Goal: Task Accomplishment & Management: Complete application form

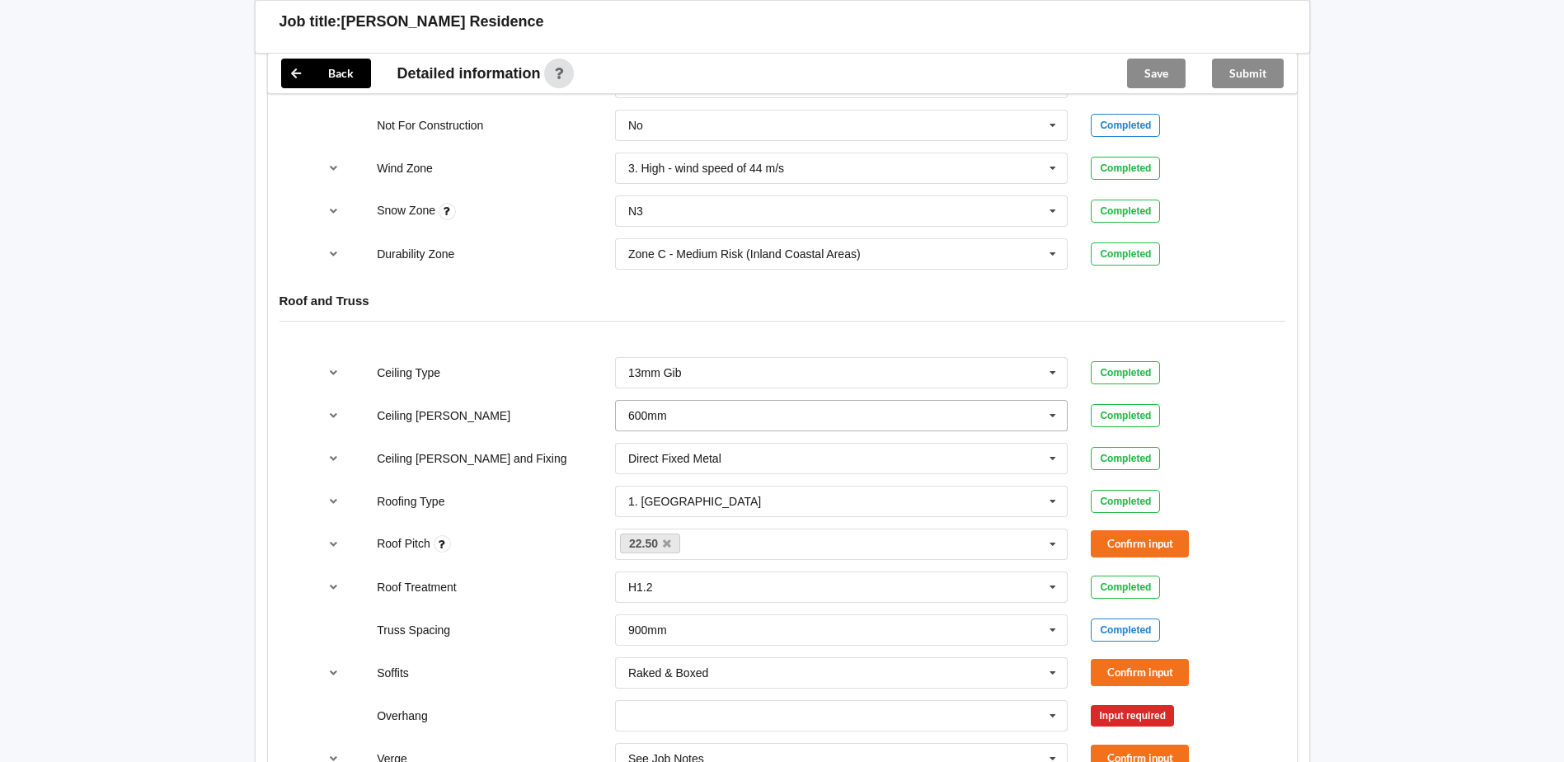
scroll to position [825, 0]
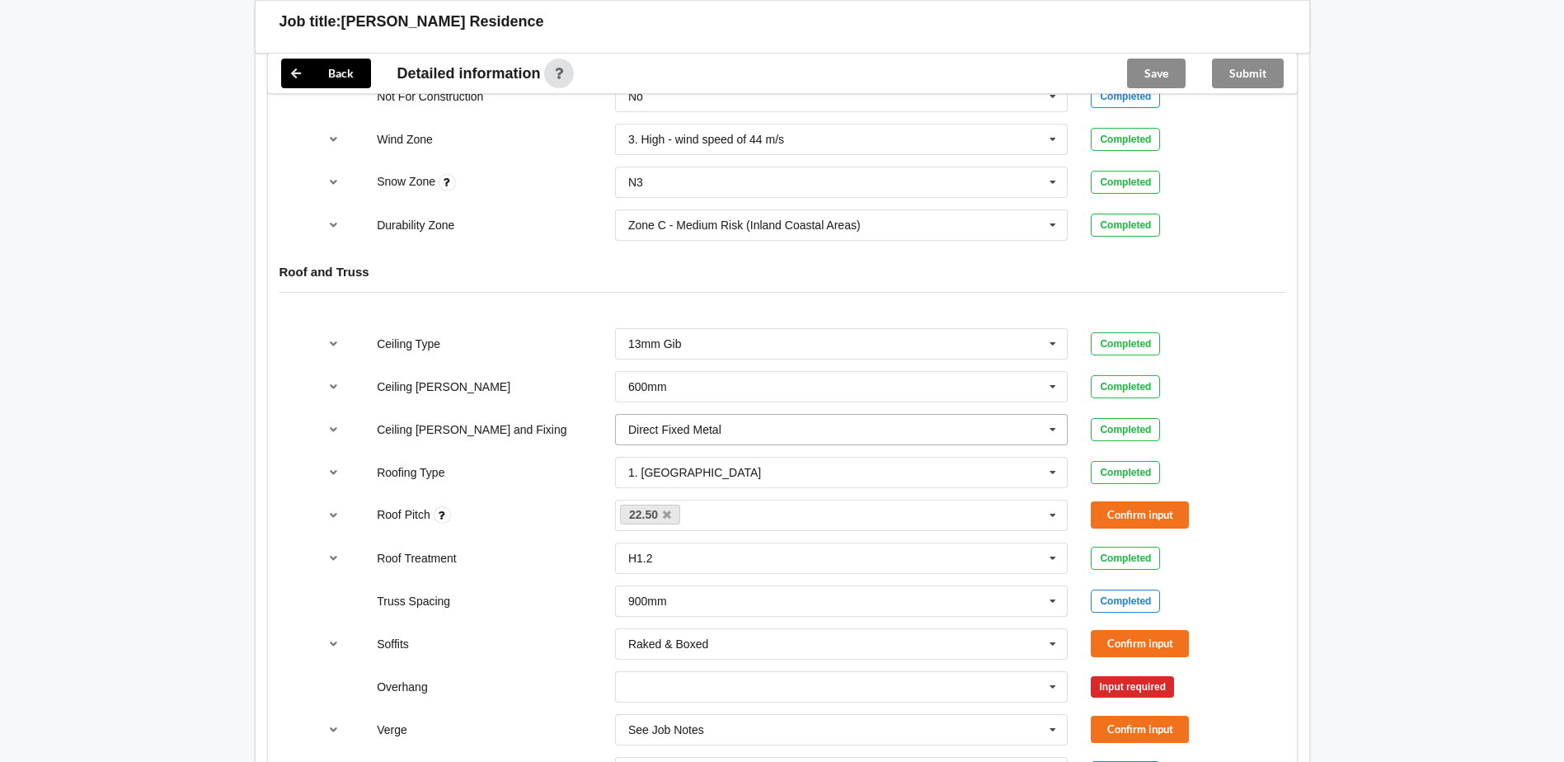
click at [1023, 432] on icon at bounding box center [1053, 430] width 25 height 31
click at [332, 430] on icon "reference-toggle" at bounding box center [334, 429] width 14 height 10
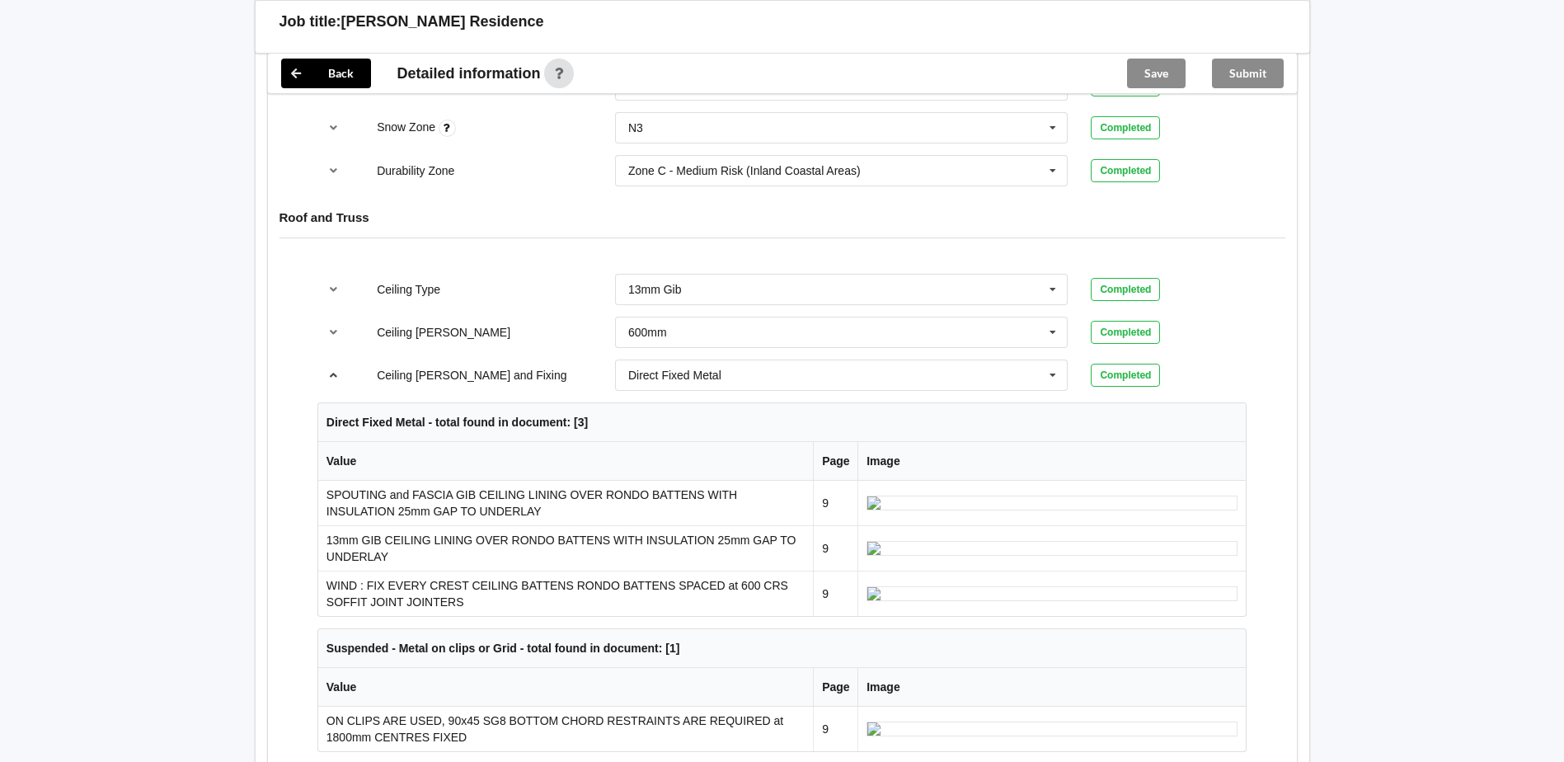
scroll to position [907, 0]
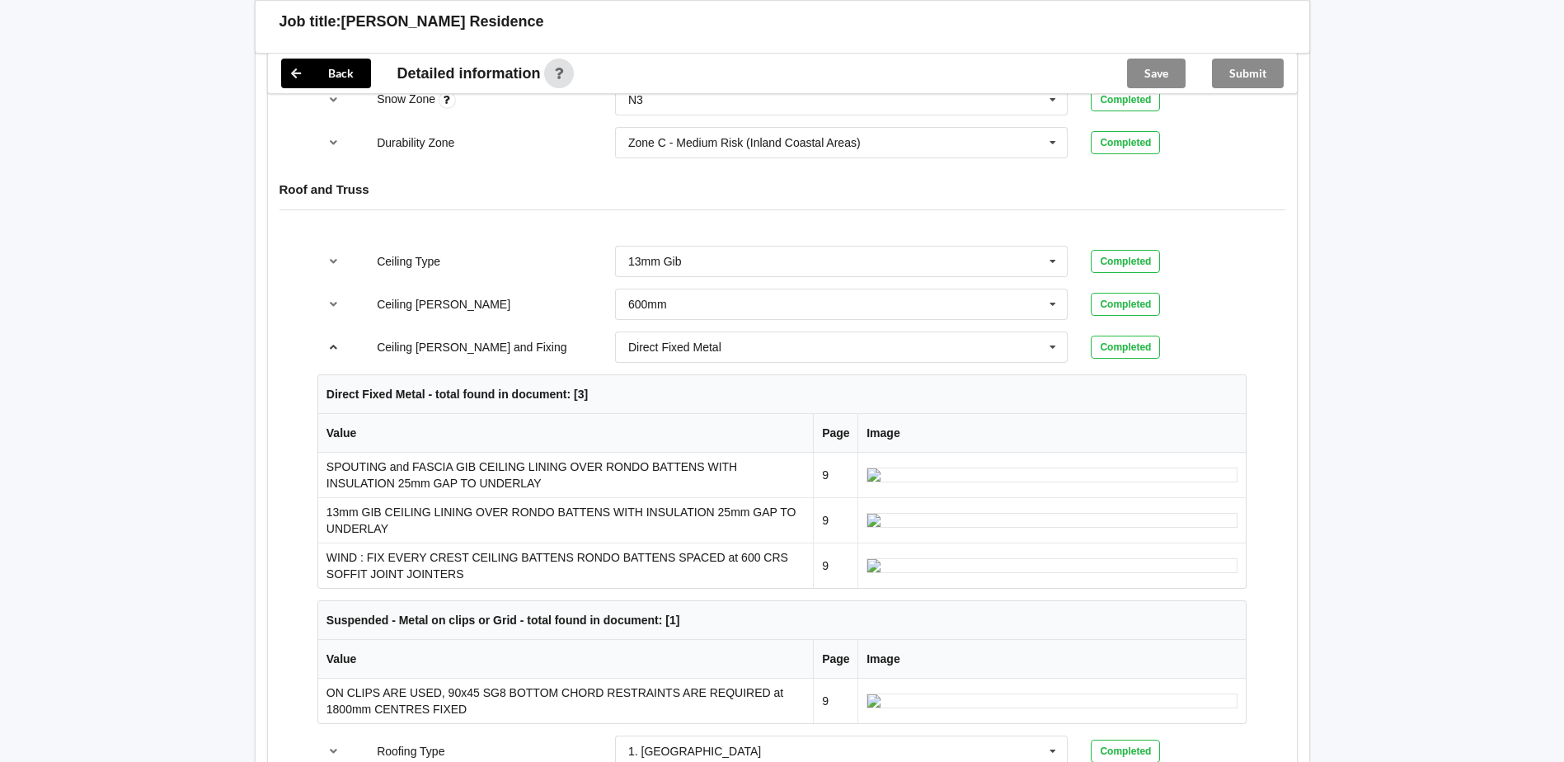
click at [335, 346] on icon "reference-toggle" at bounding box center [334, 346] width 14 height 10
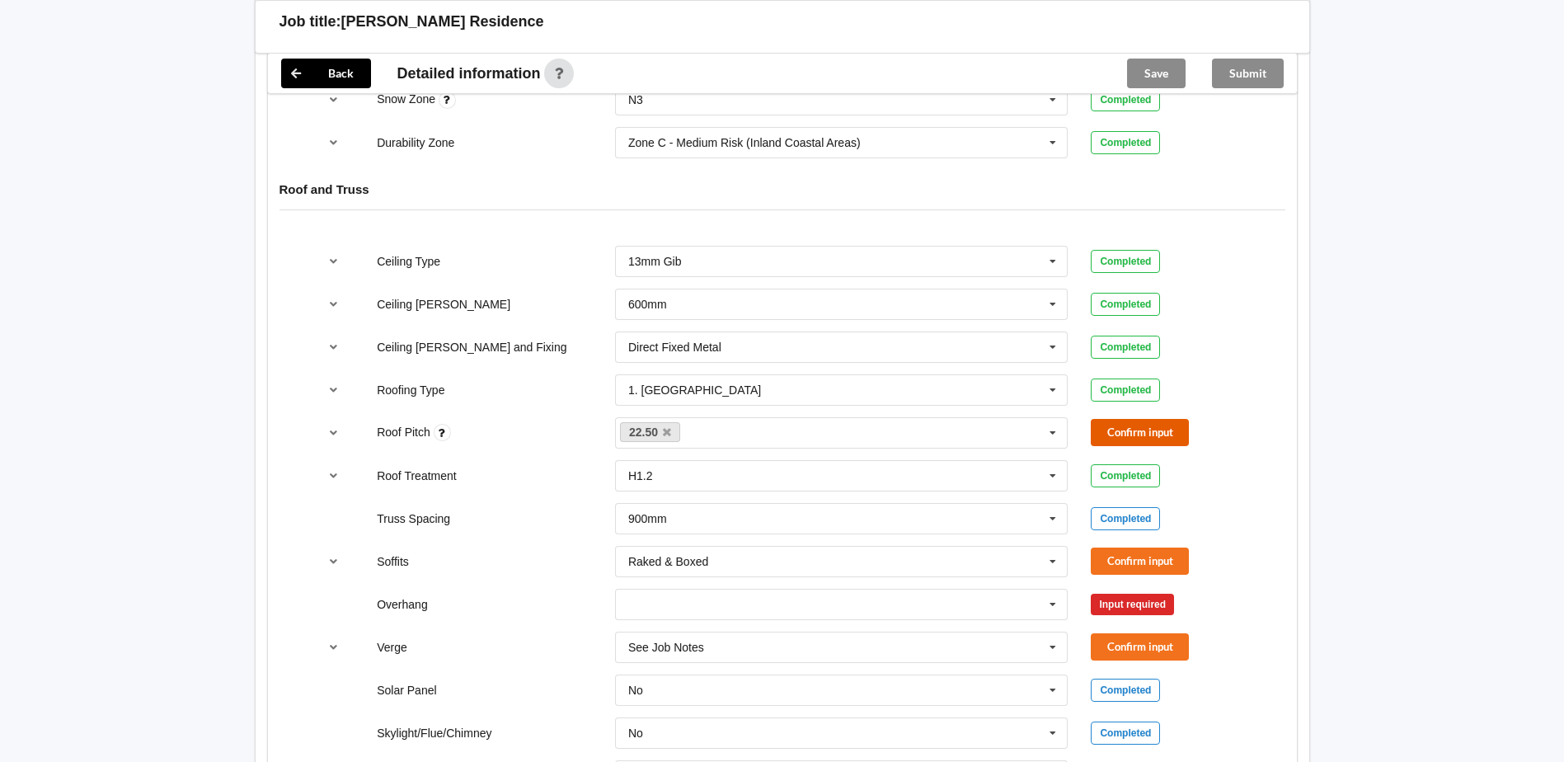
click at [1023, 430] on button "Confirm input" at bounding box center [1140, 432] width 98 height 27
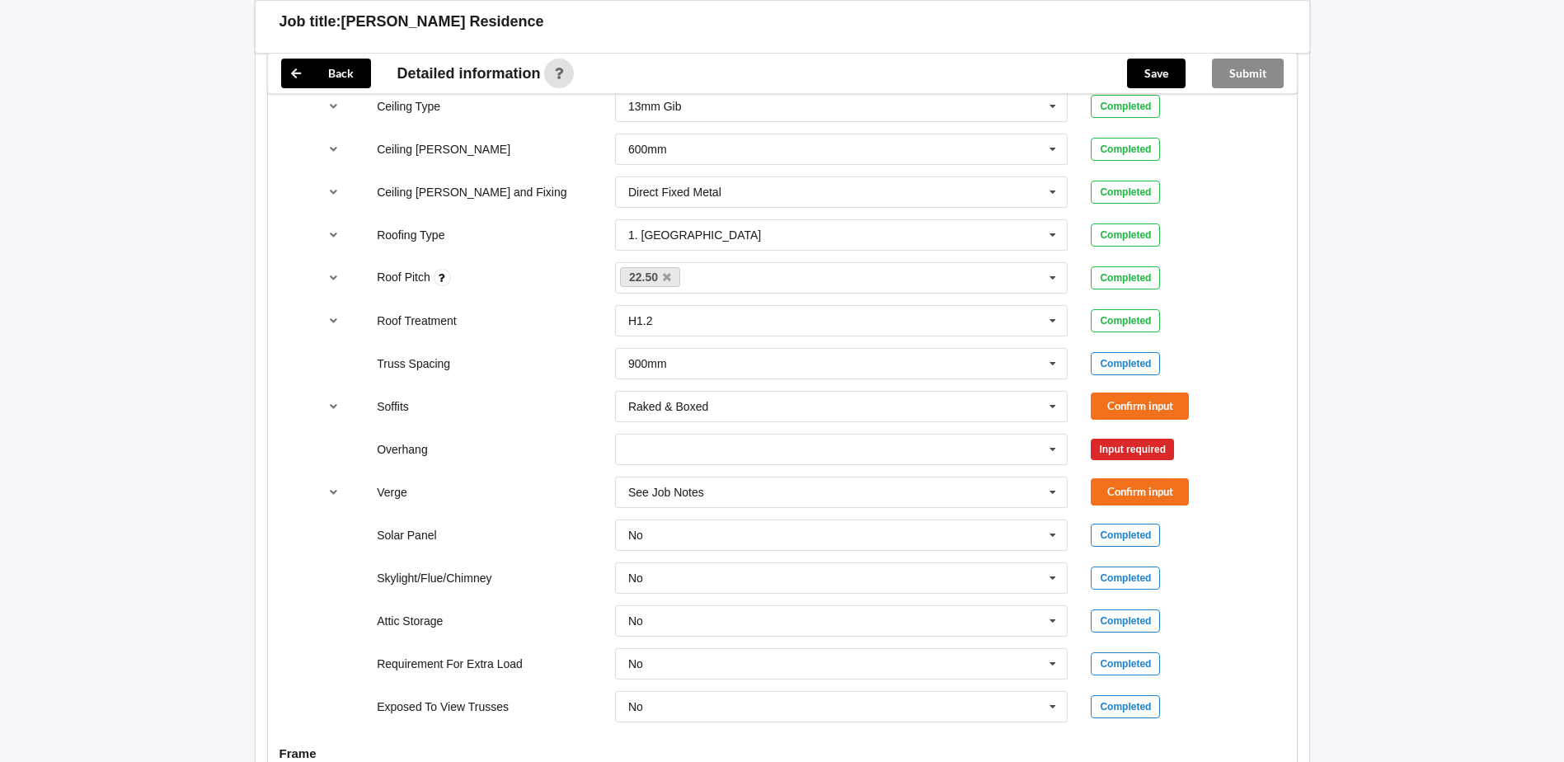
scroll to position [1072, 0]
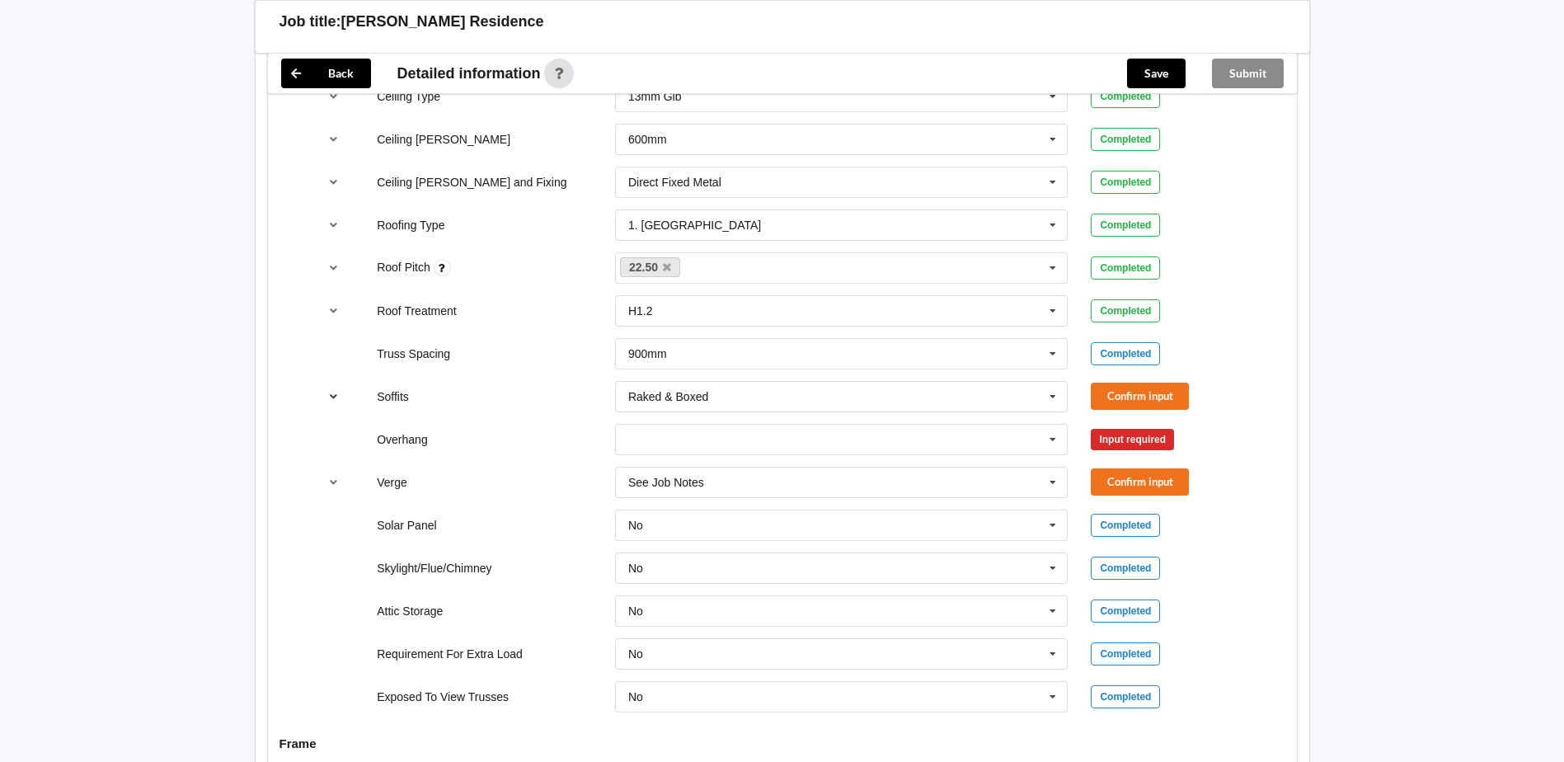
click at [332, 395] on icon "reference-toggle" at bounding box center [334, 396] width 14 height 10
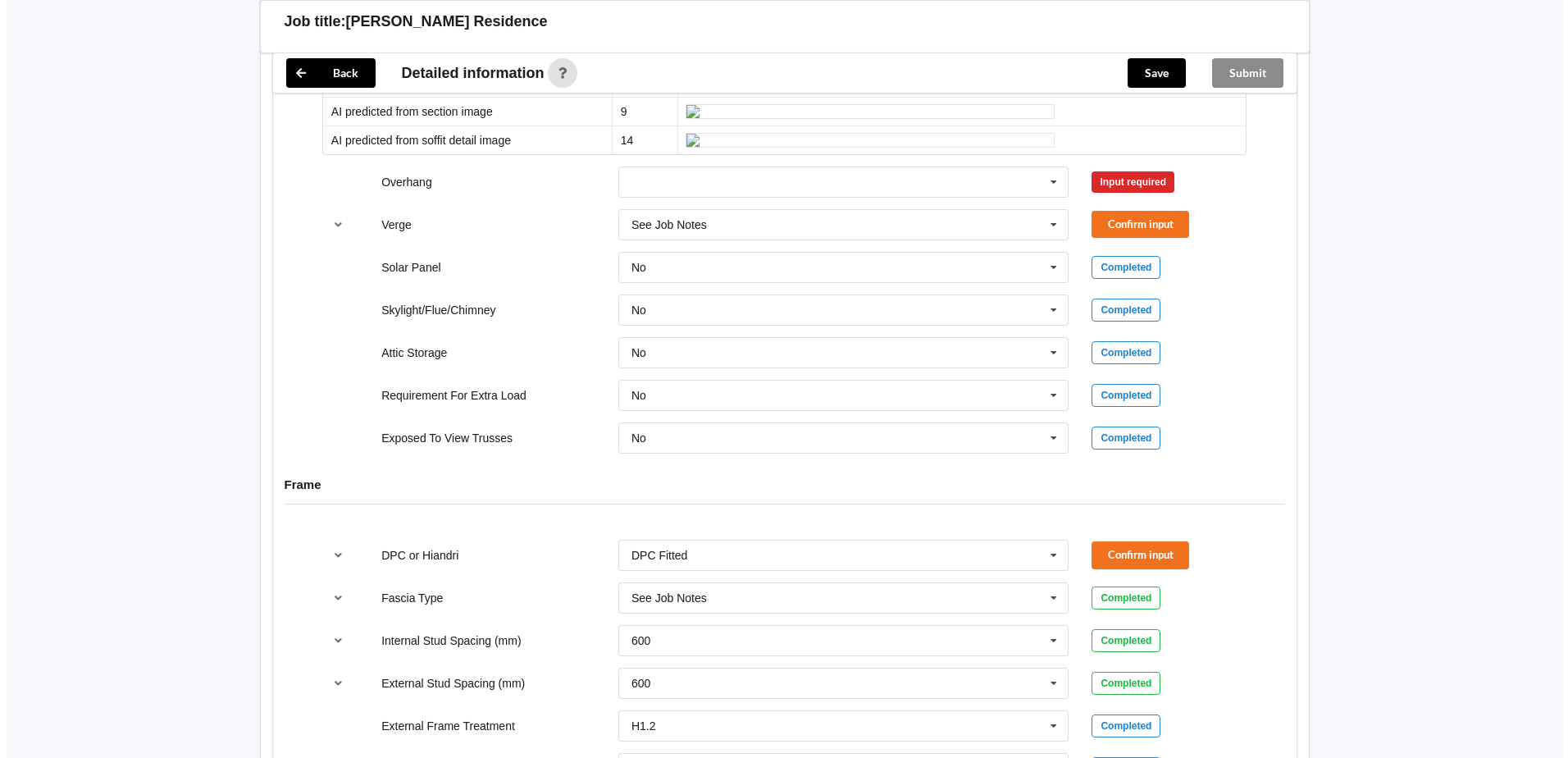
scroll to position [1640, 0]
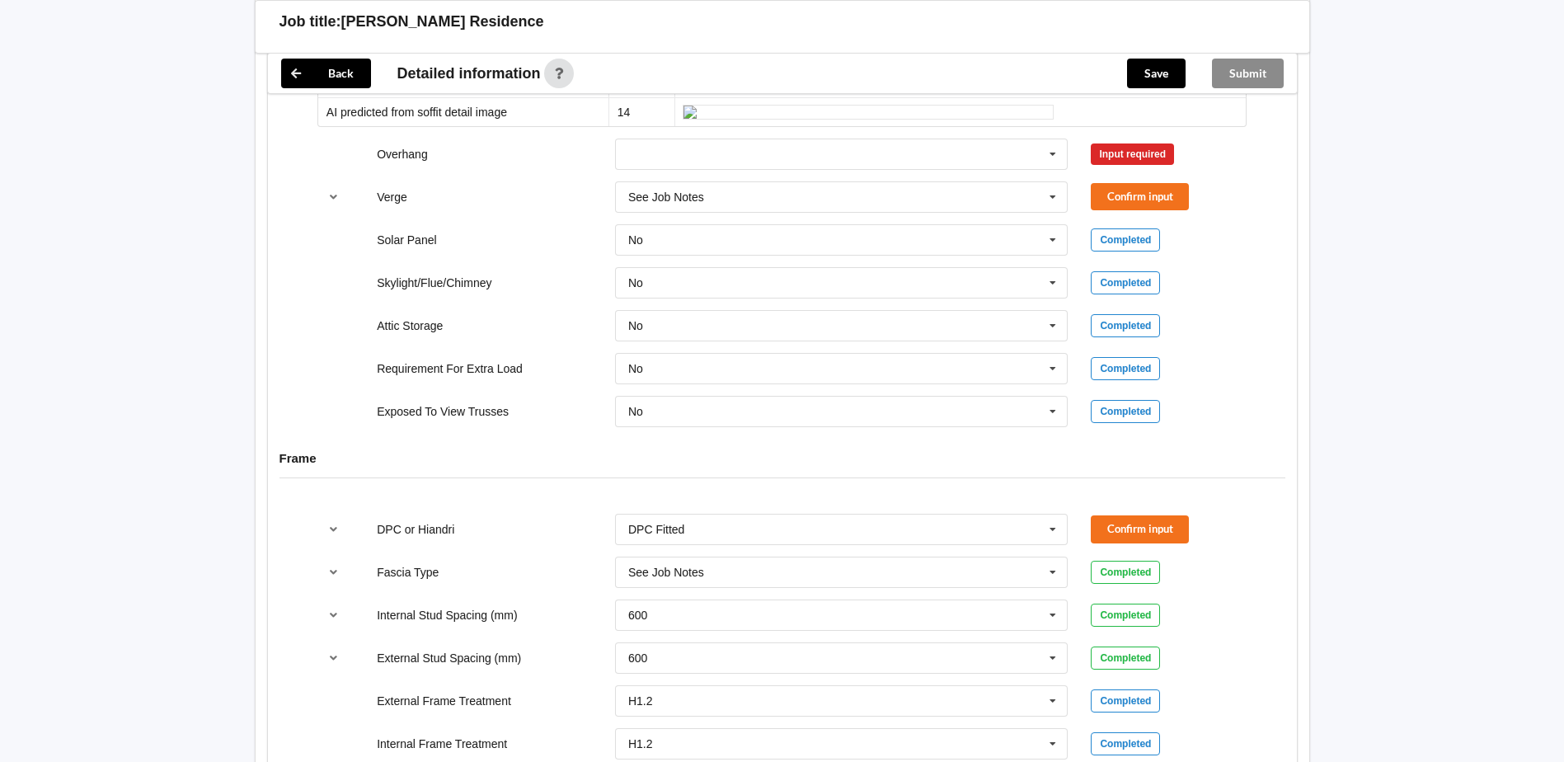
click at [1003, 33] on img at bounding box center [868, 25] width 371 height 15
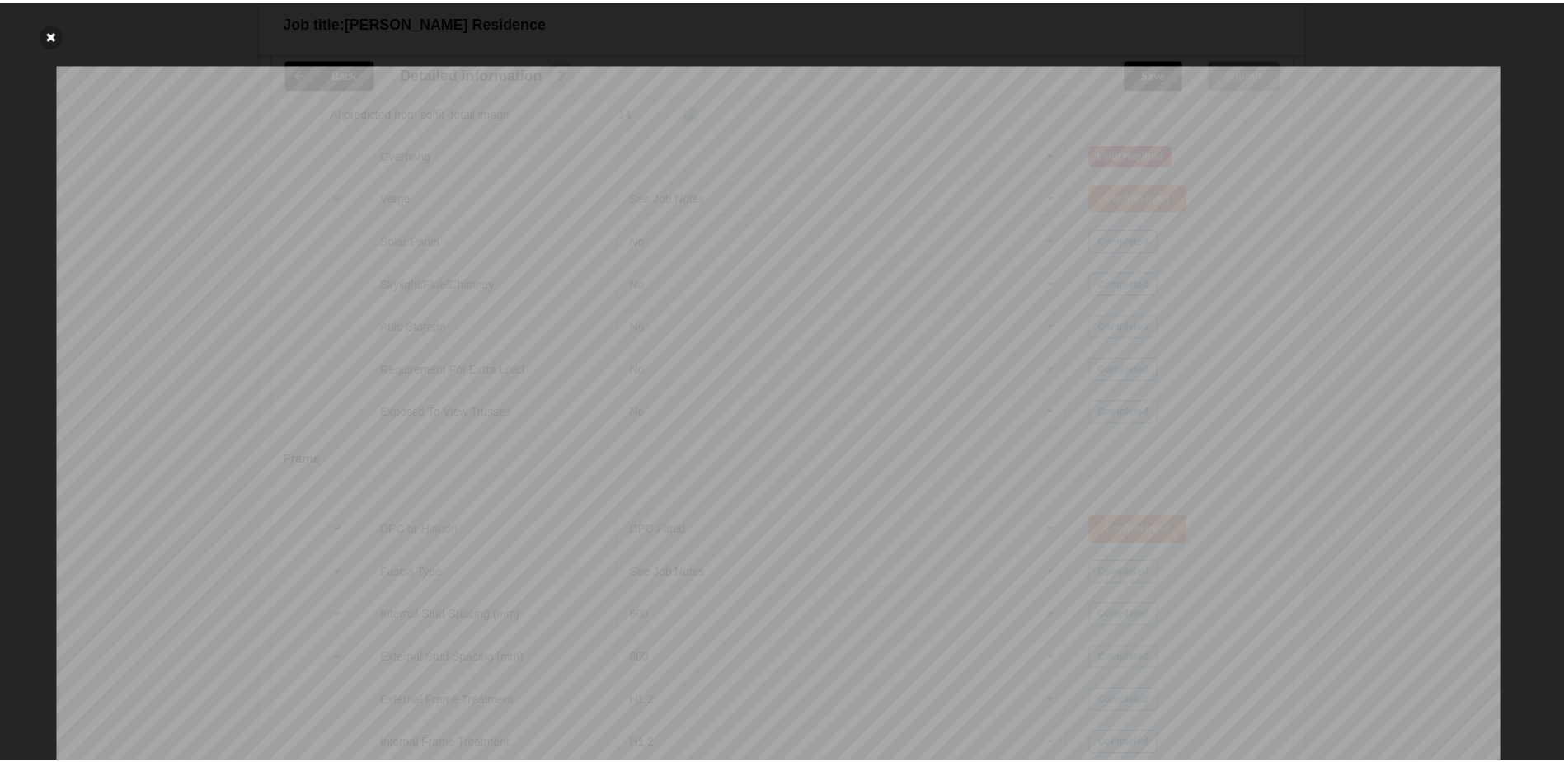
scroll to position [46, 0]
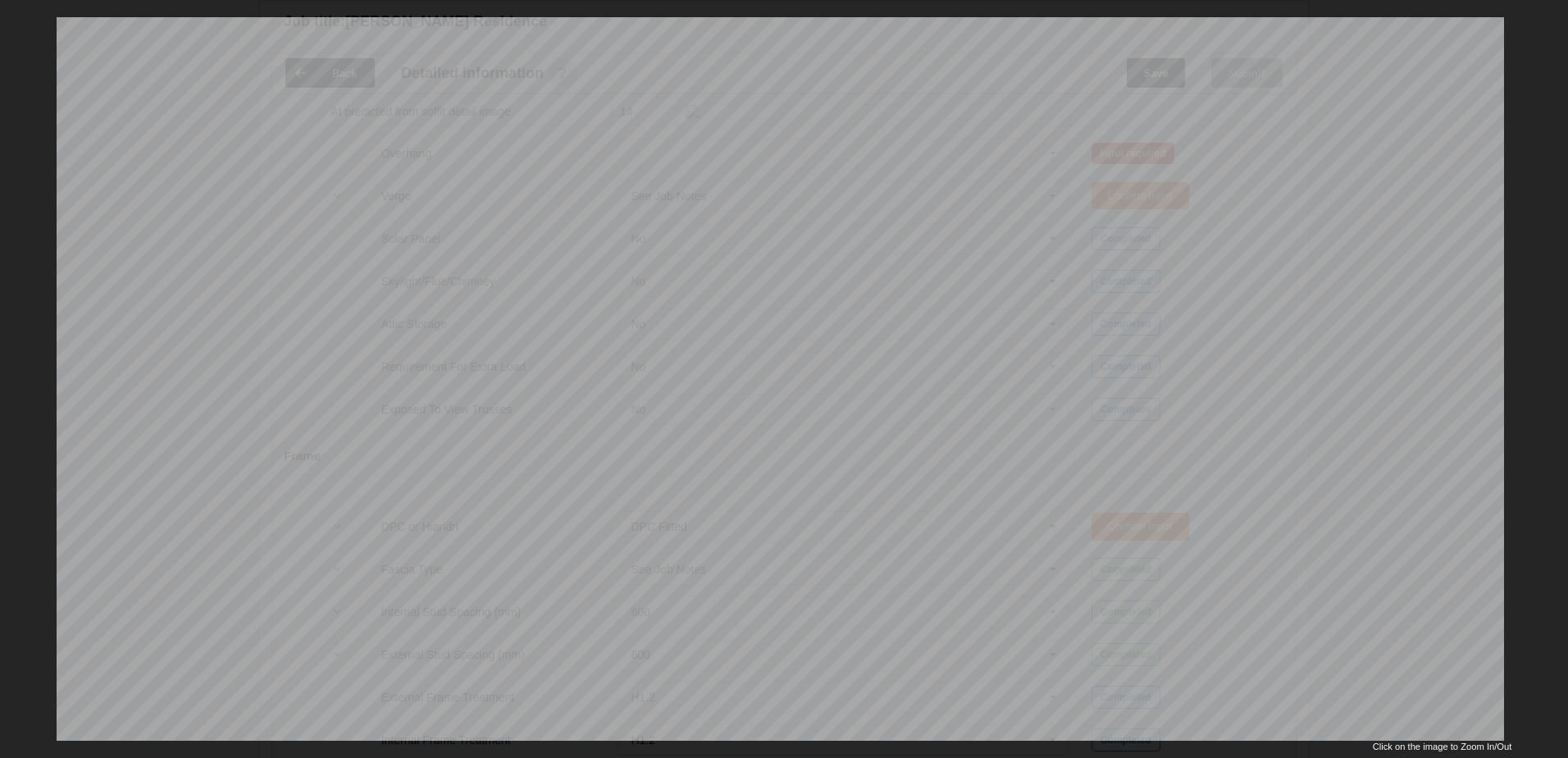
click at [1017, 515] on div "Click on the image to Zoom In/Out" at bounding box center [784, 747] width 1455 height 13
click at [1017, 293] on div "Click on the image to Zoom In/Out" at bounding box center [784, 379] width 1489 height 758
drag, startPoint x: 23, startPoint y: 200, endPoint x: 35, endPoint y: 201, distance: 12.0
click at [25, 201] on div "Click on the image to Zoom In/Out" at bounding box center [784, 379] width 1568 height 758
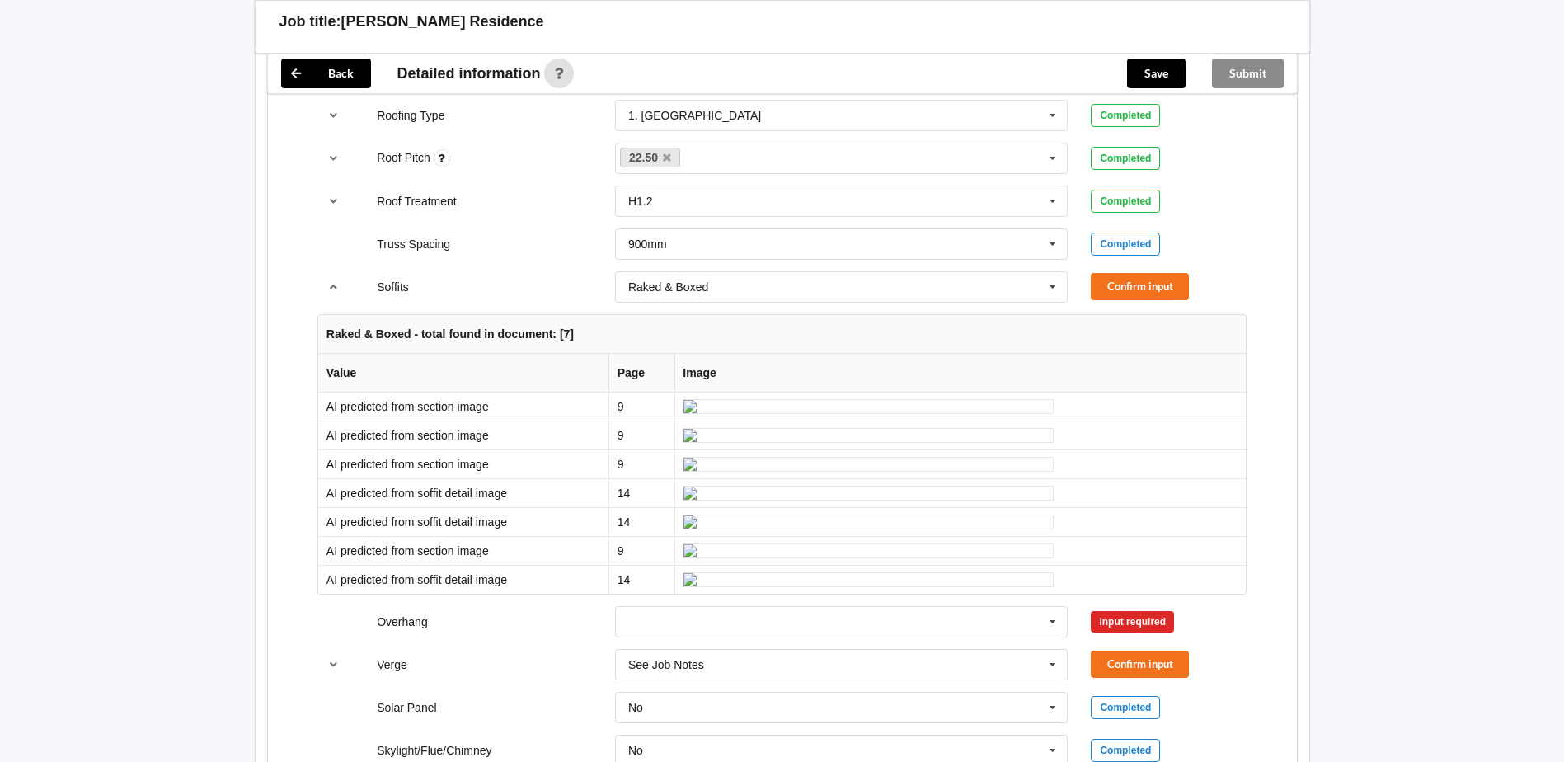
scroll to position [1155, 0]
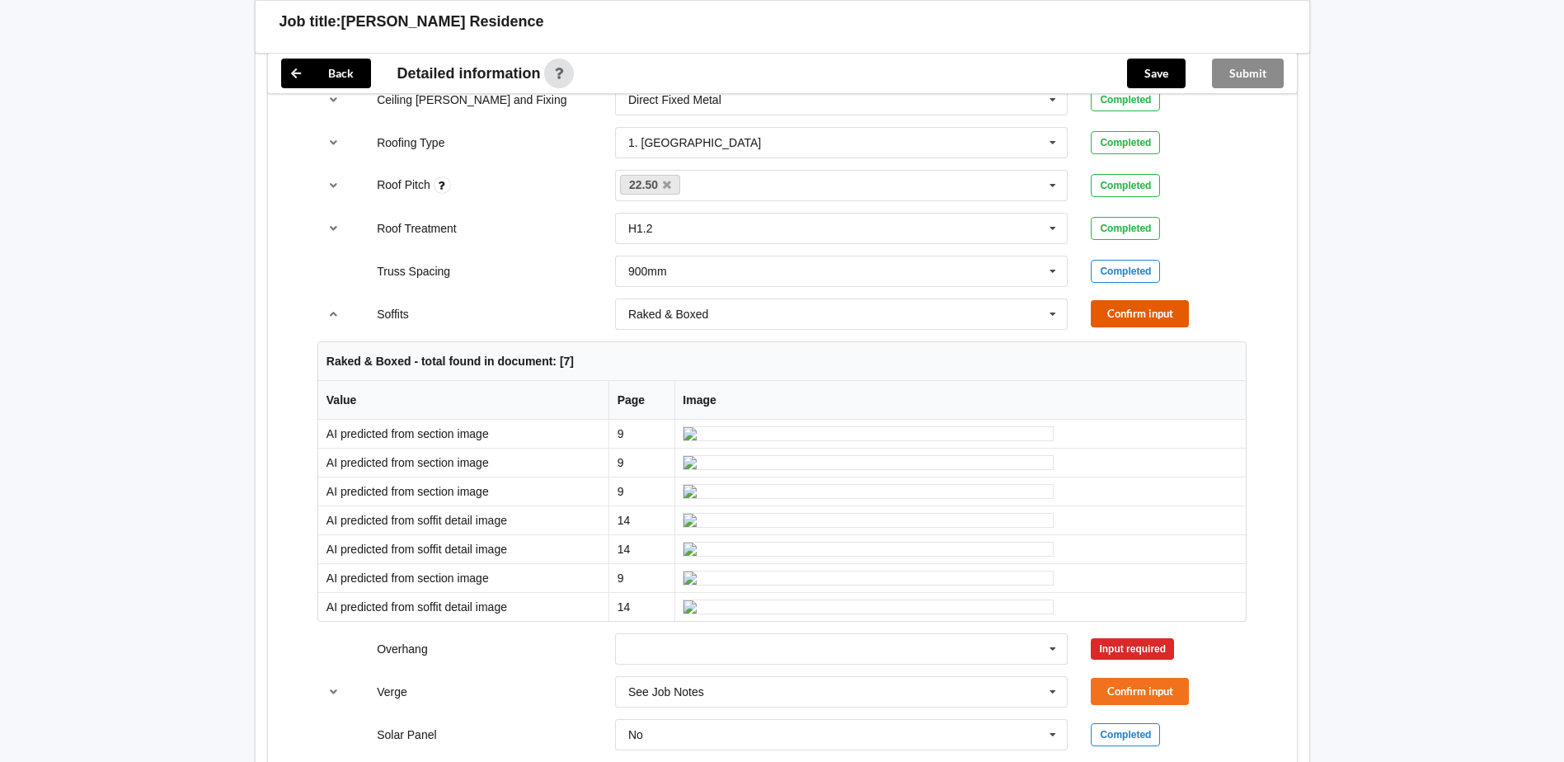
click at [1023, 313] on button "Confirm input" at bounding box center [1140, 313] width 98 height 27
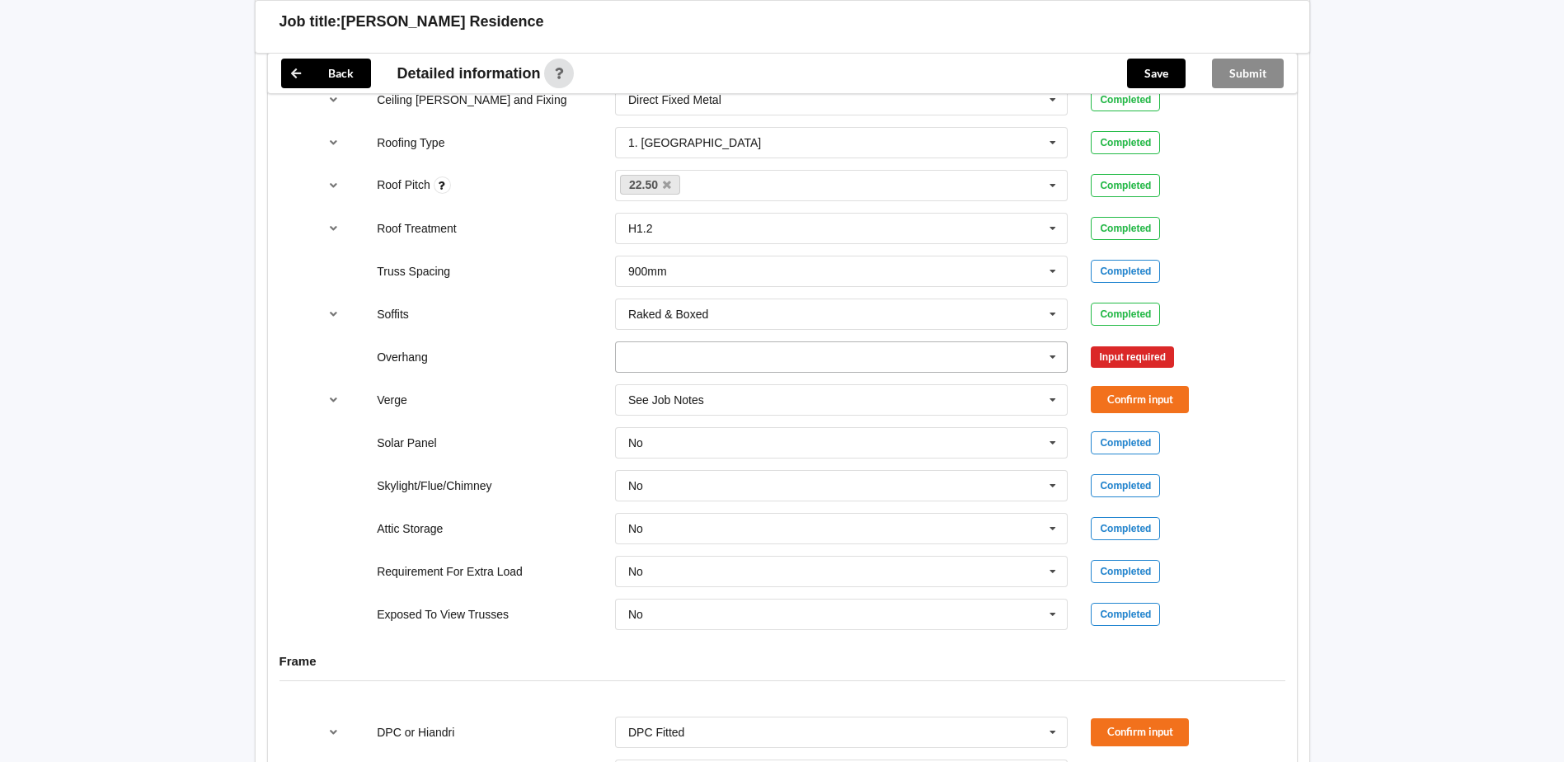
click at [1023, 360] on icon at bounding box center [1053, 357] width 25 height 31
click at [1023, 361] on icon at bounding box center [1053, 357] width 25 height 31
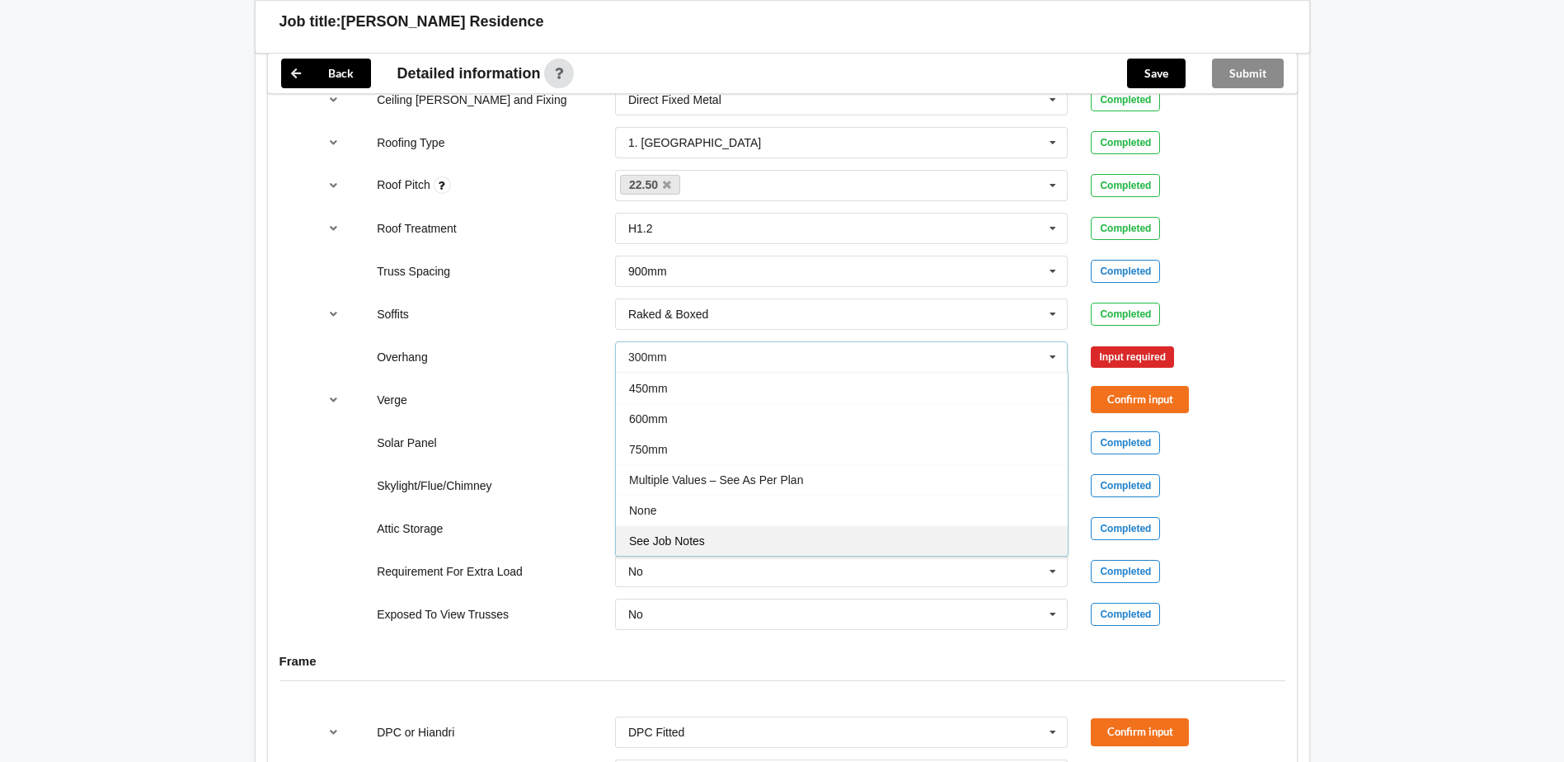
click at [684, 518] on span "See Job Notes" at bounding box center [667, 540] width 76 height 13
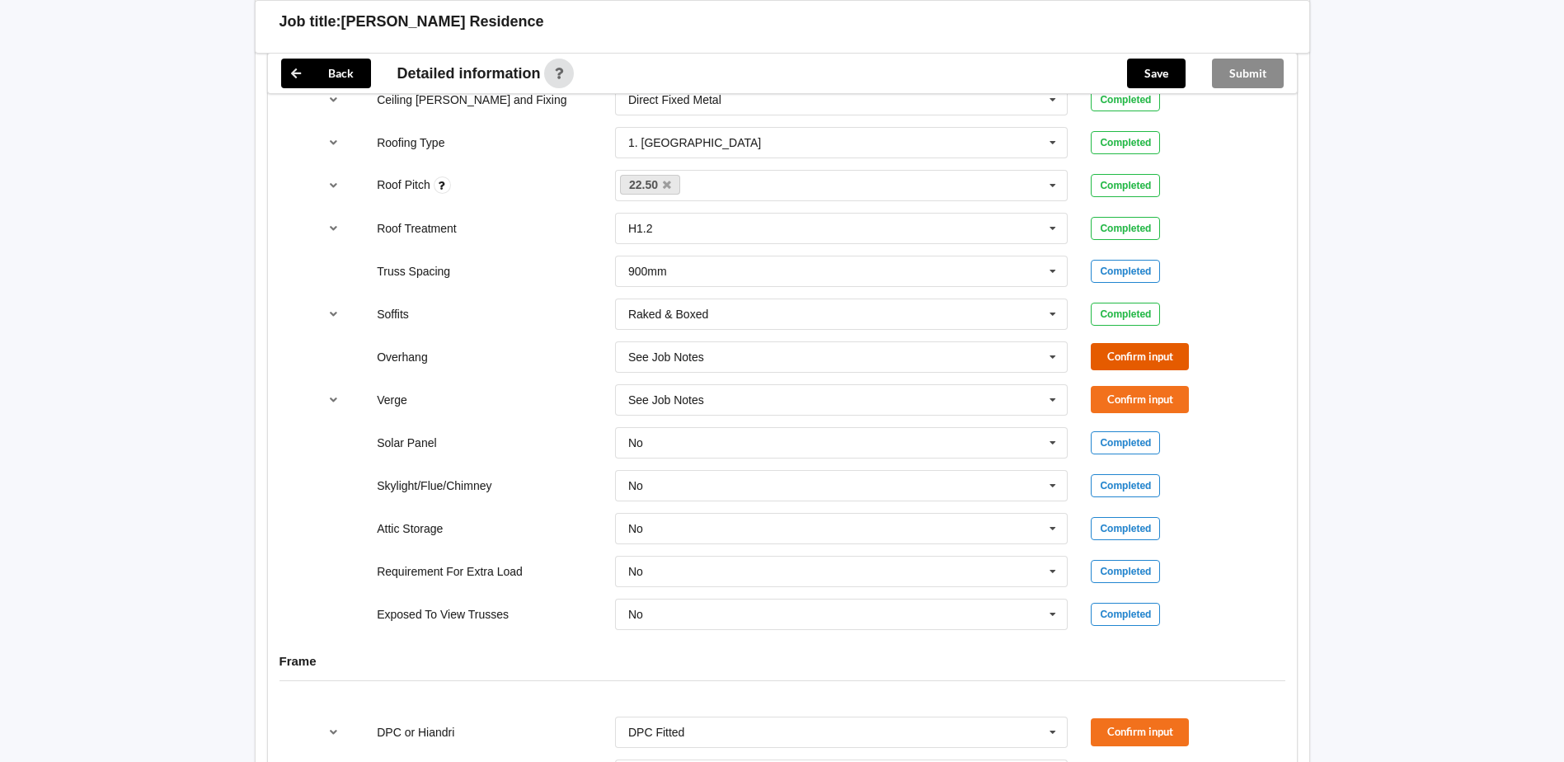
click at [1023, 357] on button "Confirm input" at bounding box center [1140, 356] width 98 height 27
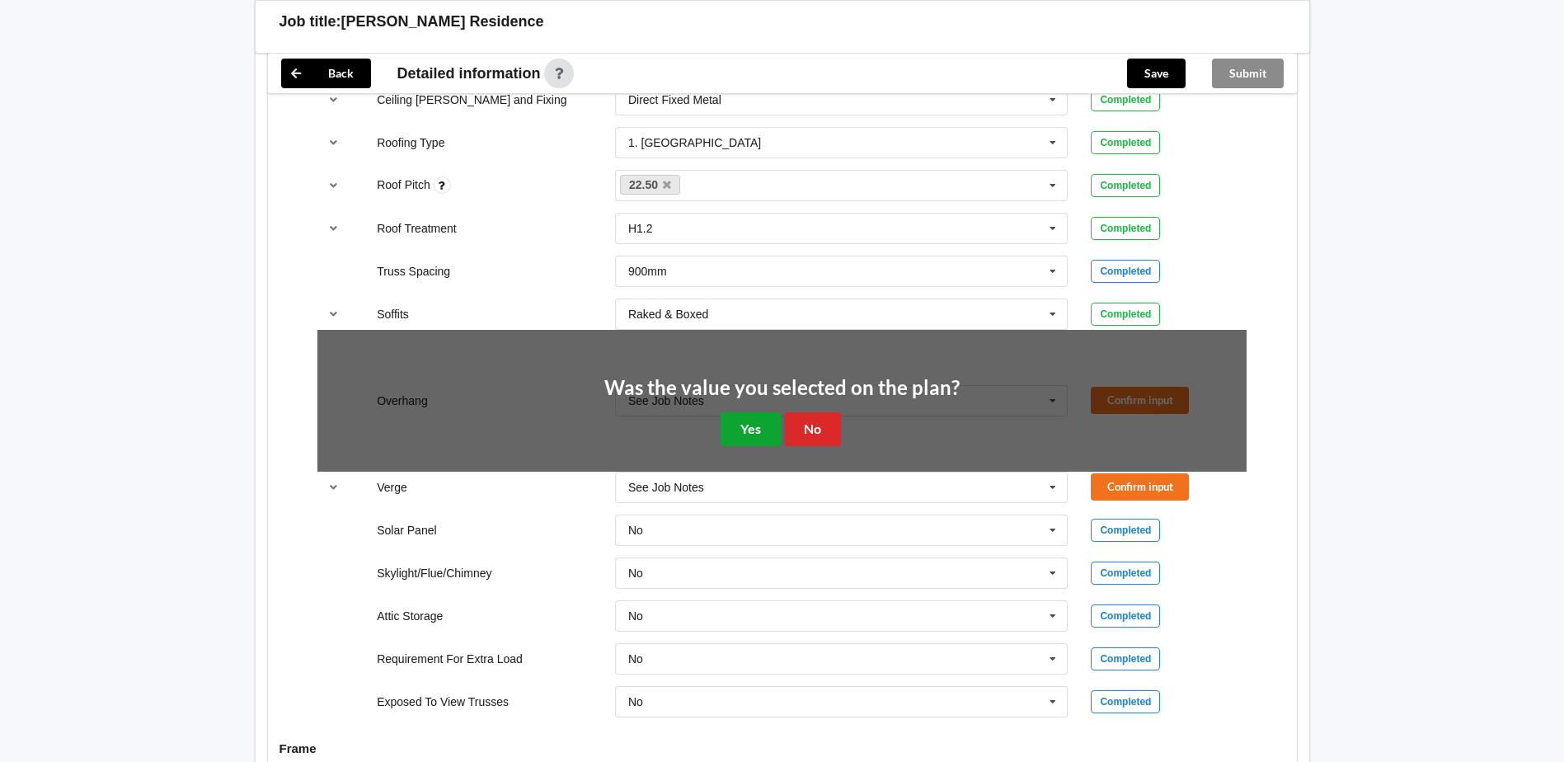
click at [756, 436] on button "Yes" at bounding box center [751, 429] width 60 height 34
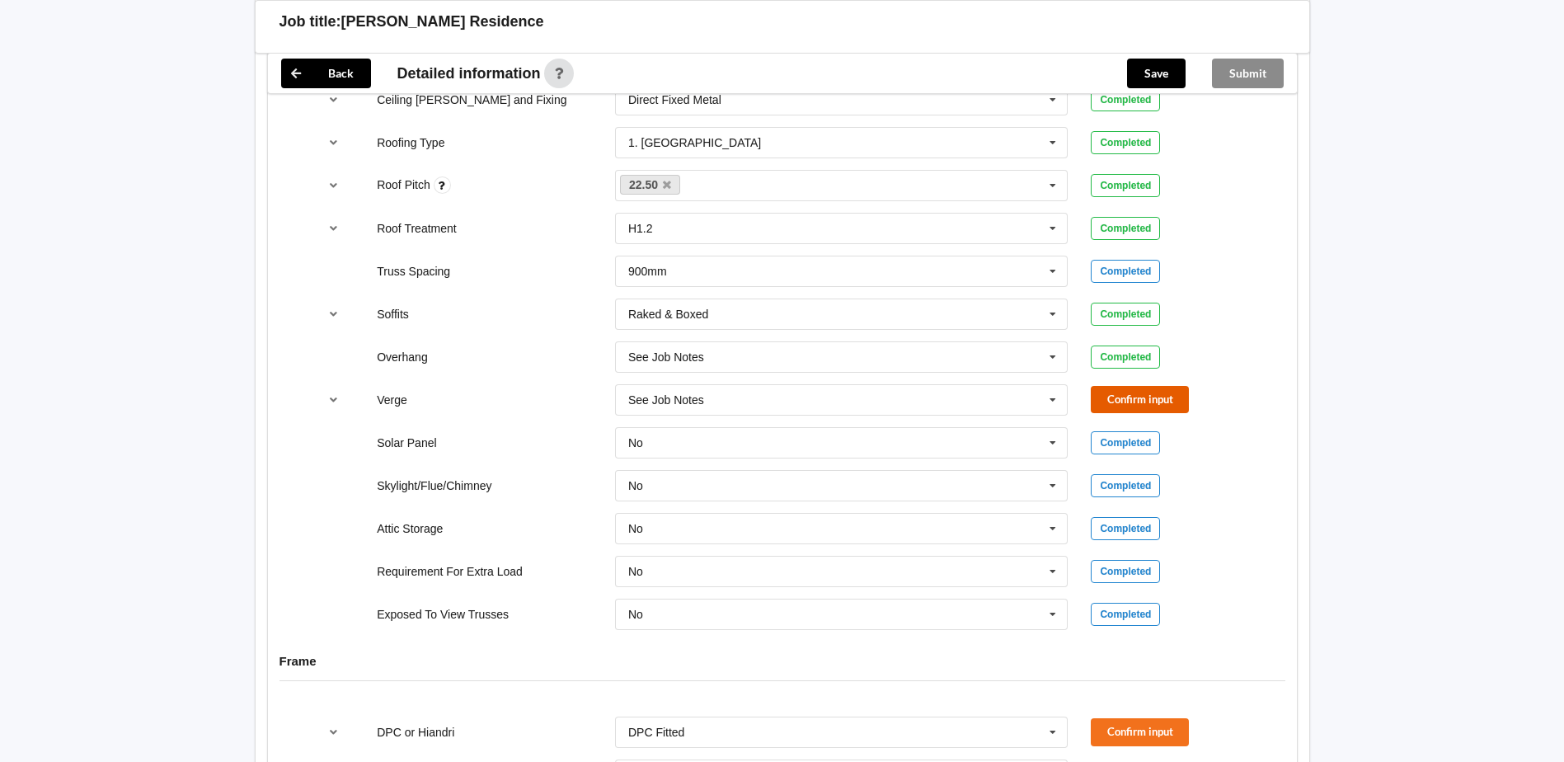
click at [1023, 403] on button "Confirm input" at bounding box center [1140, 399] width 98 height 27
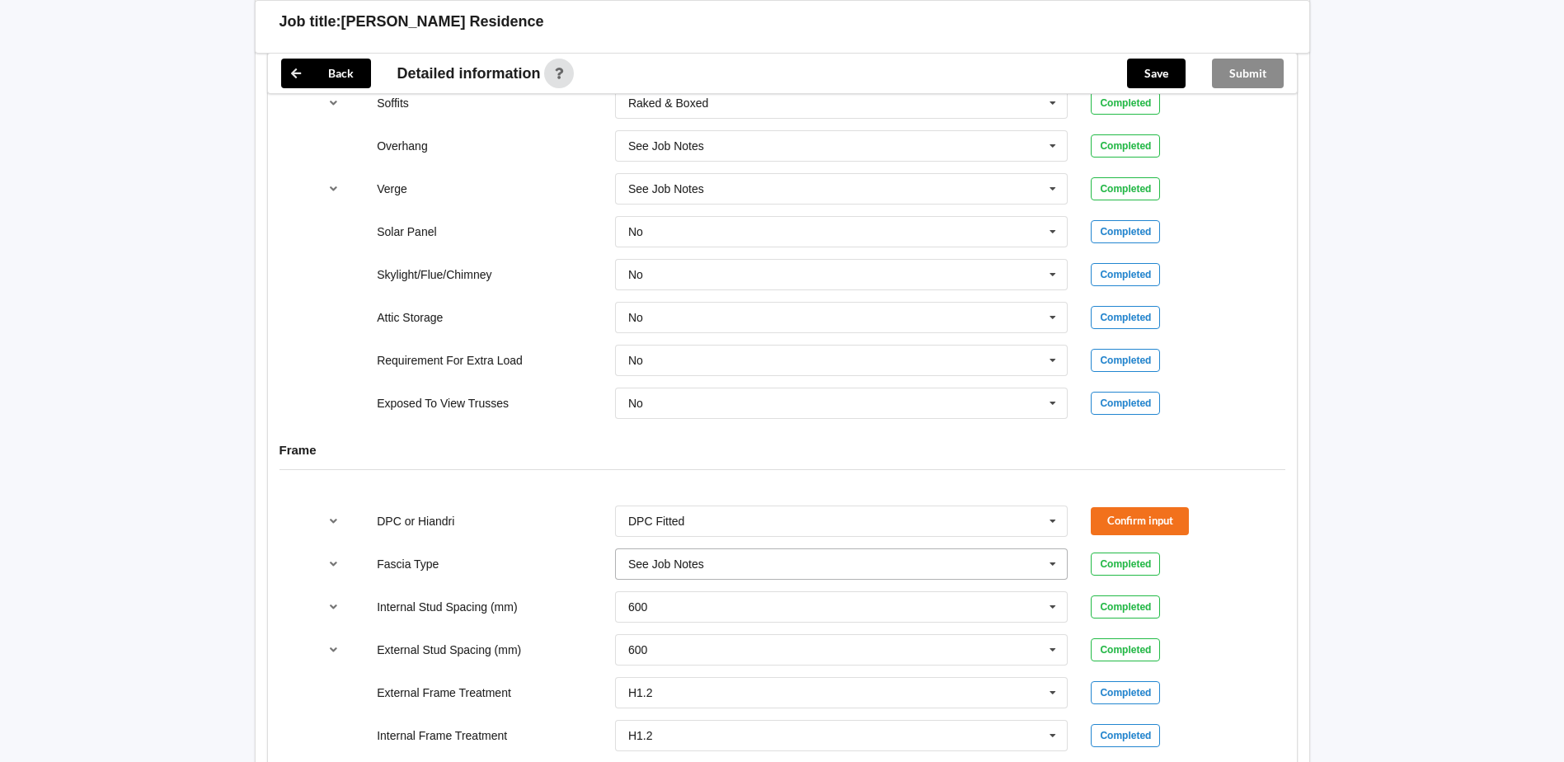
scroll to position [1402, 0]
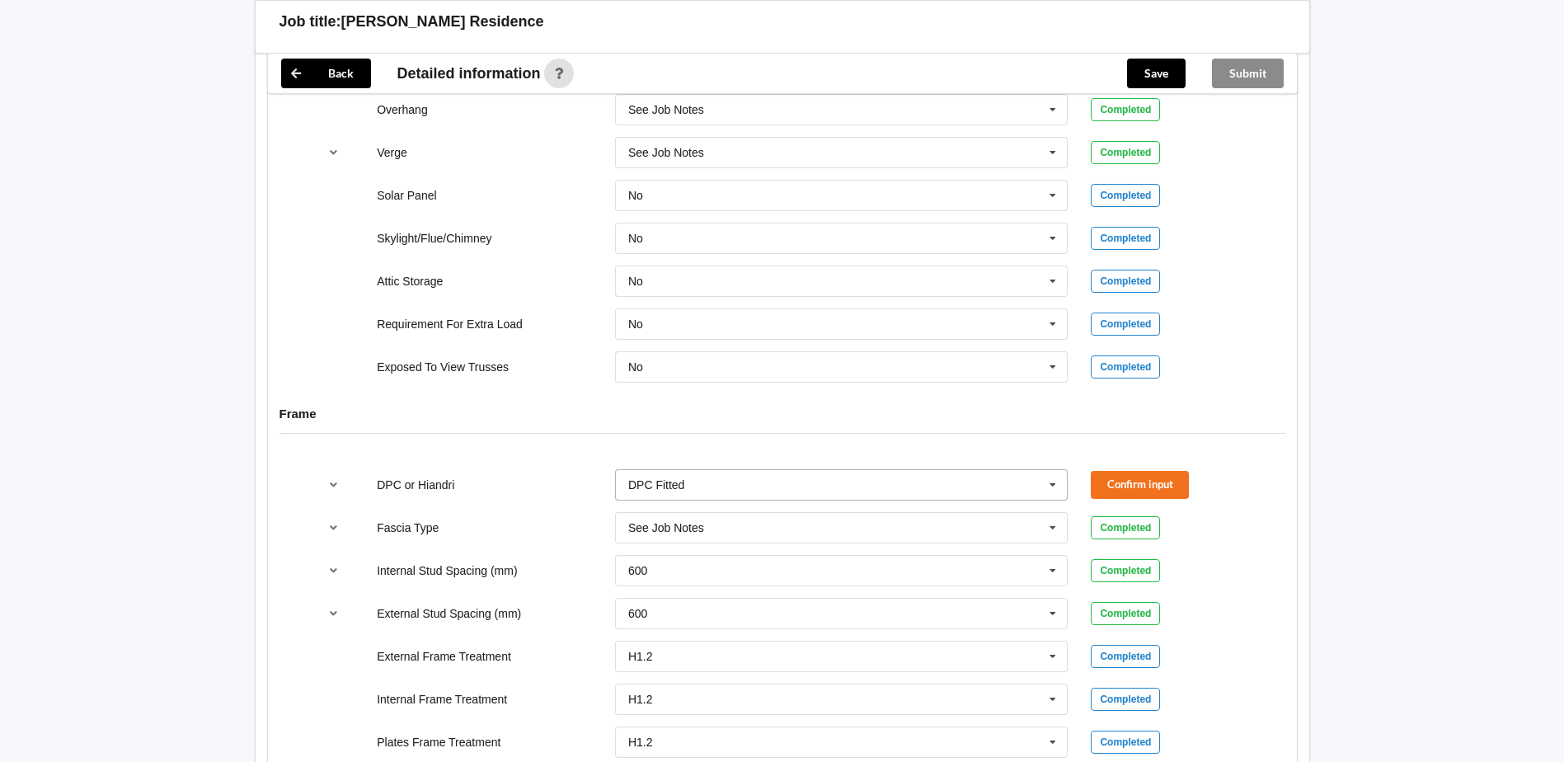
click at [704, 491] on input "text" at bounding box center [843, 485] width 452 height 30
click at [705, 518] on span "HIANDRI Fitted" at bounding box center [668, 545] width 79 height 13
click at [1023, 490] on button "Confirm input" at bounding box center [1140, 484] width 98 height 27
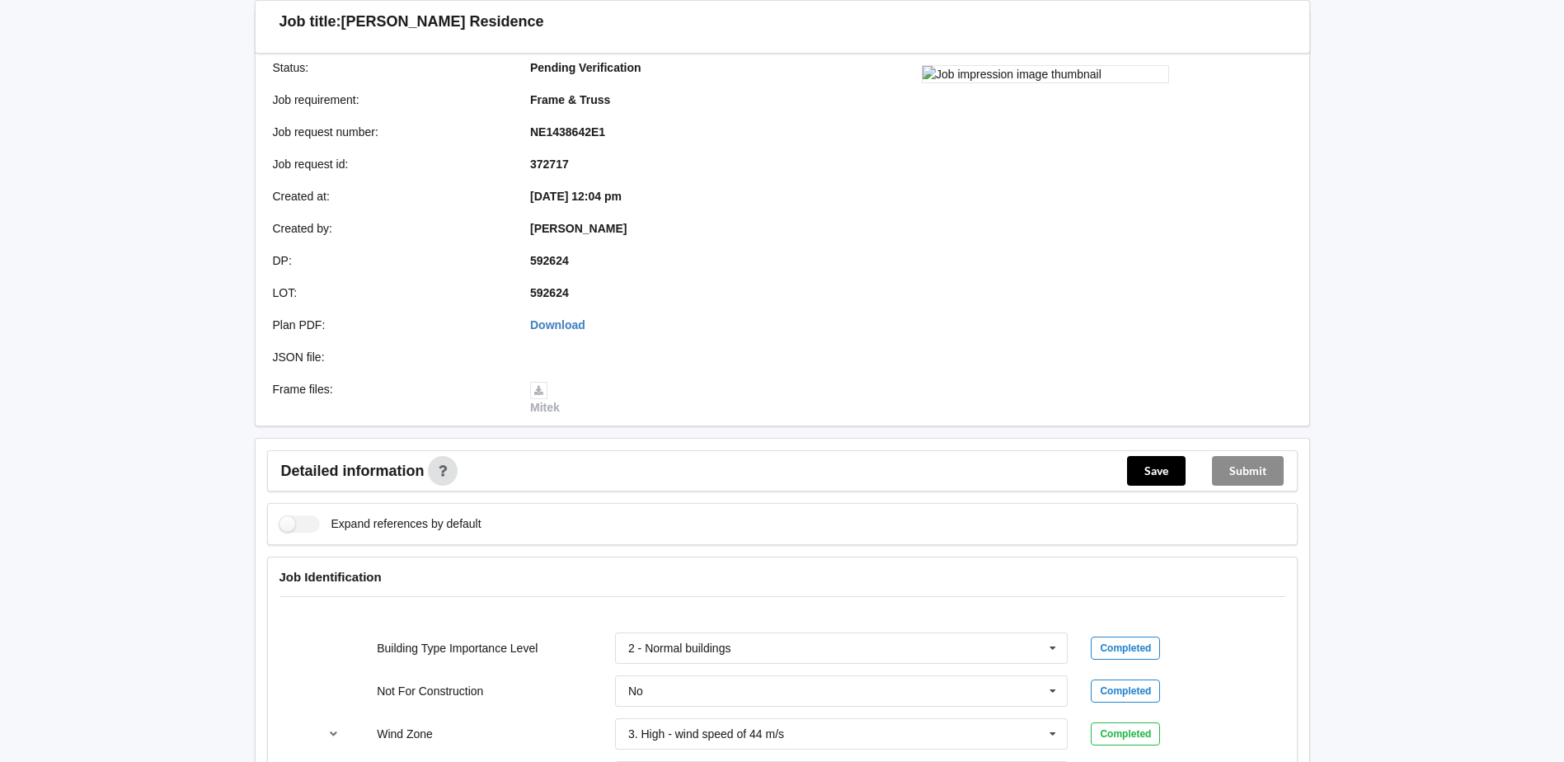
scroll to position [217, 0]
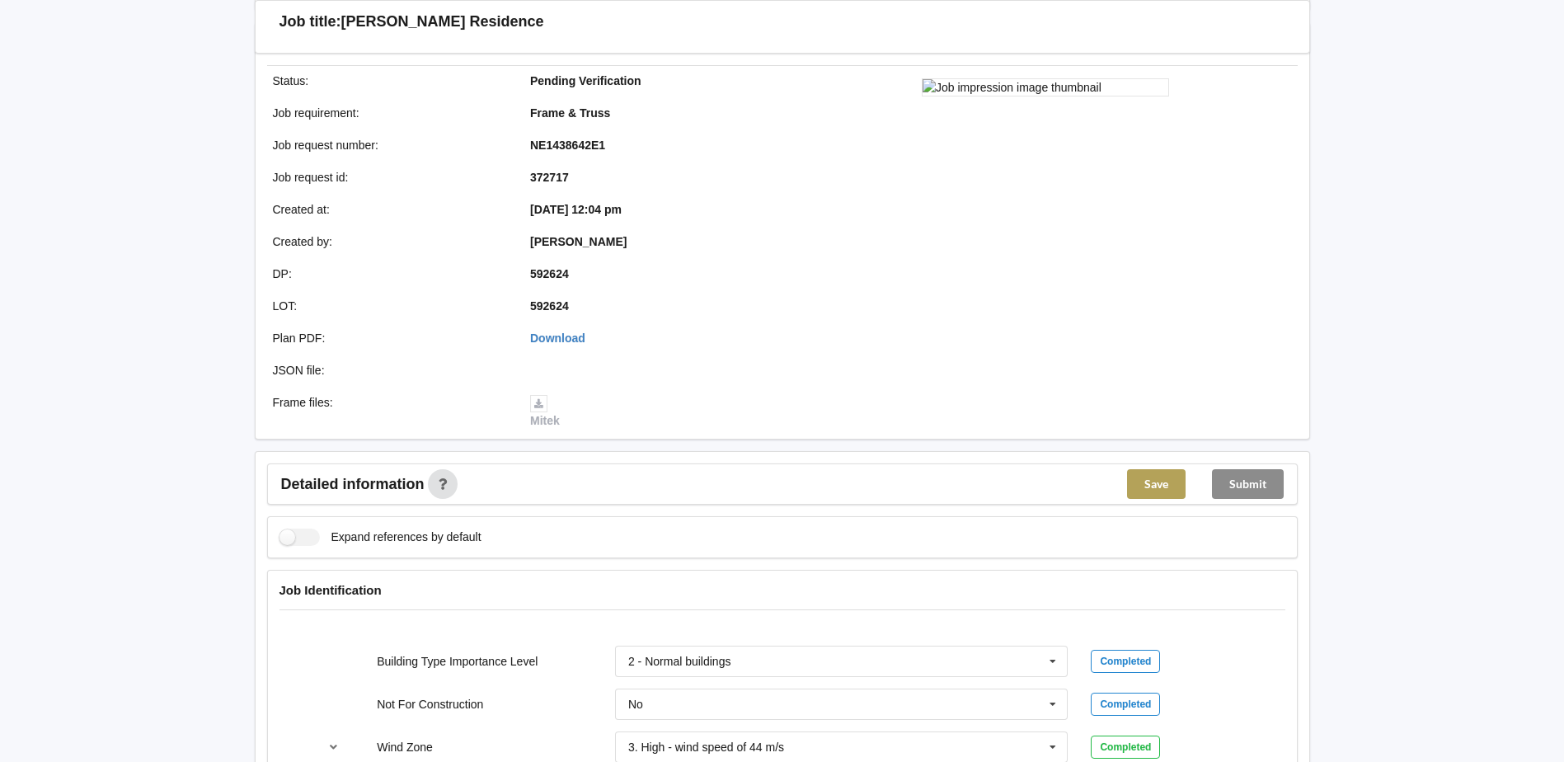
click at [1023, 483] on button "Save" at bounding box center [1156, 484] width 59 height 30
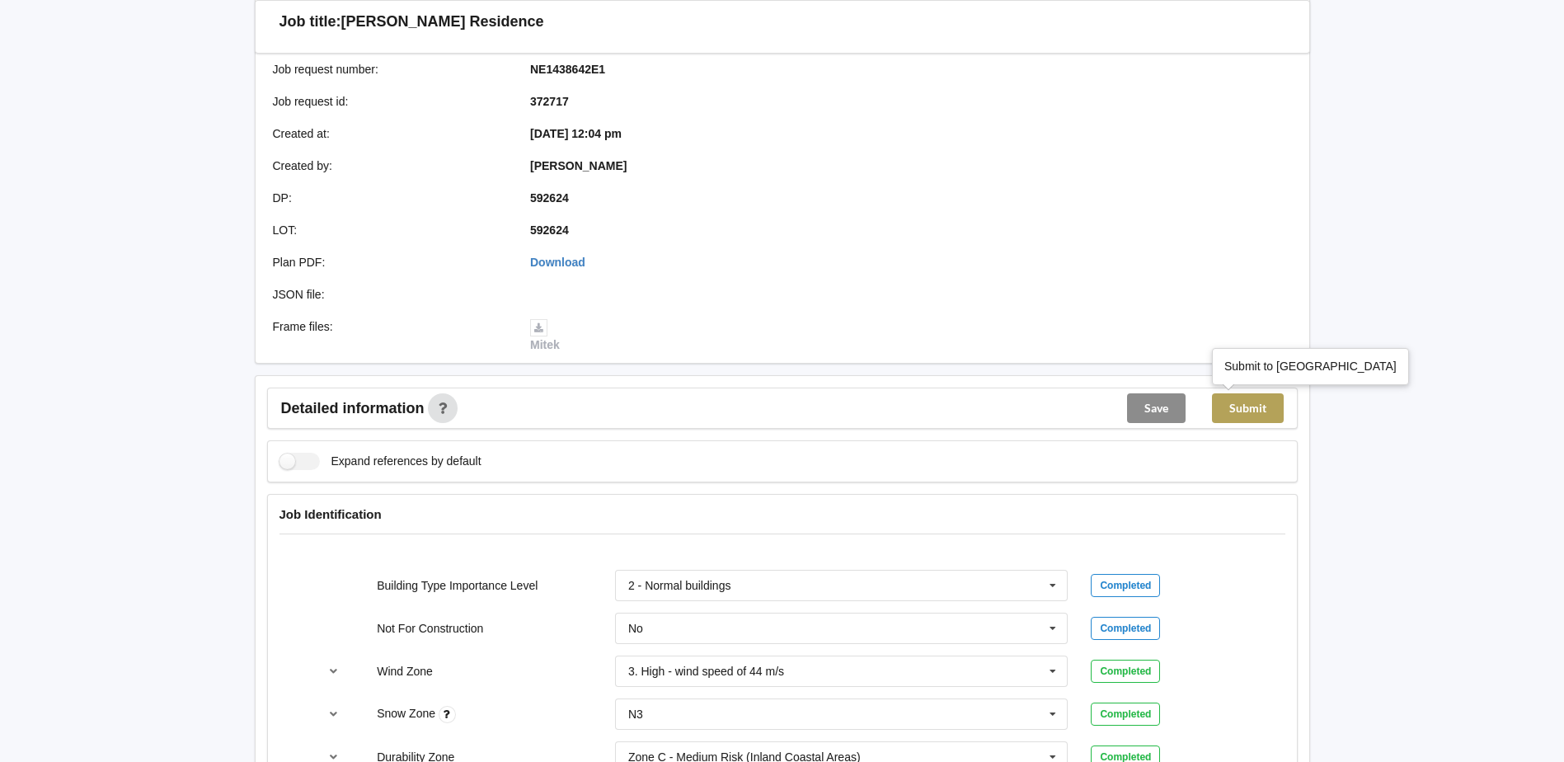
click at [1023, 407] on button "Submit" at bounding box center [1248, 408] width 72 height 30
